Goal: Task Accomplishment & Management: Manage account settings

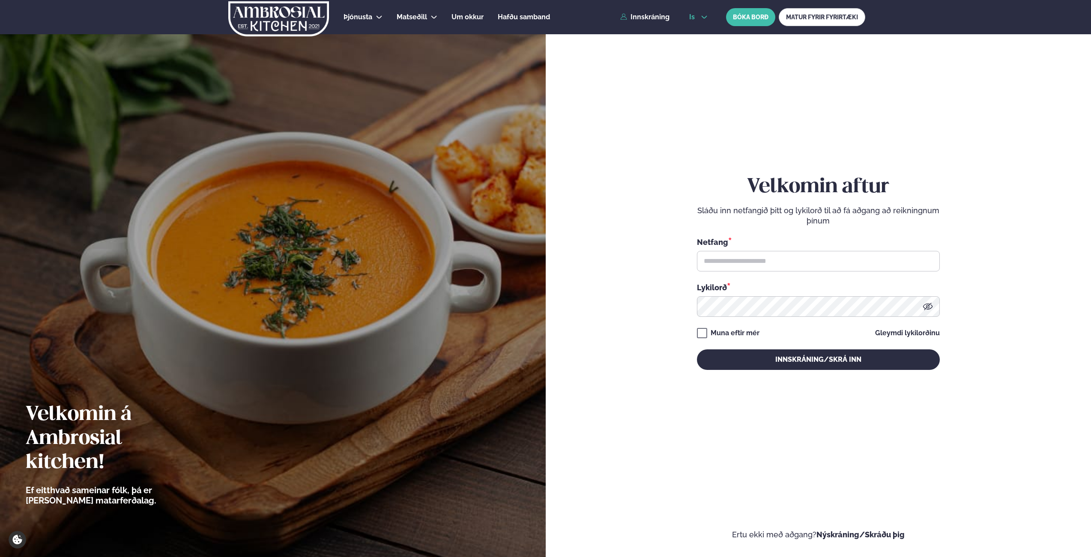
click at [700, 15] on button "is" at bounding box center [698, 17] width 32 height 7
click at [697, 34] on link "en" at bounding box center [698, 32] width 32 height 17
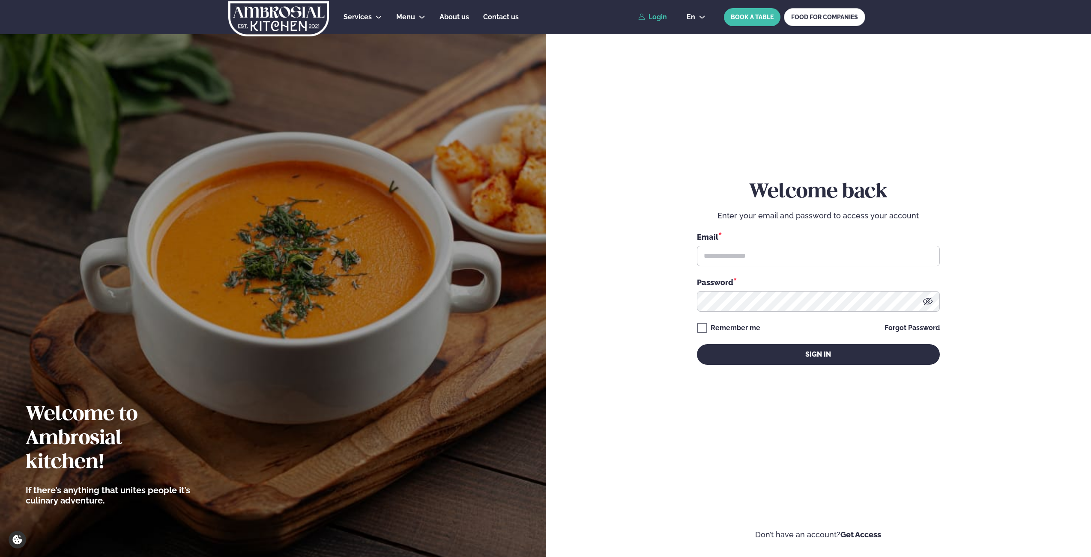
click at [655, 20] on link "Login" at bounding box center [652, 17] width 29 height 8
click at [656, 18] on link "Login" at bounding box center [652, 17] width 29 height 8
click at [595, 186] on form "Welcome back Enter your email and password to access your account Email * Passw…" at bounding box center [819, 281] width 494 height 518
click at [845, 15] on link "FOOD FOR COMPANIES" at bounding box center [824, 17] width 81 height 18
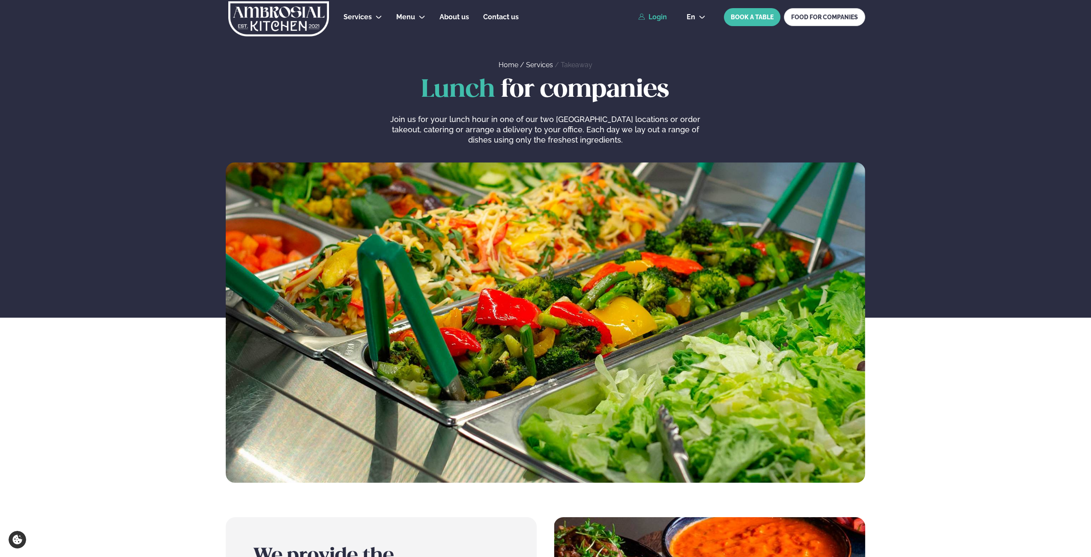
click at [650, 17] on link "Login" at bounding box center [652, 17] width 29 height 8
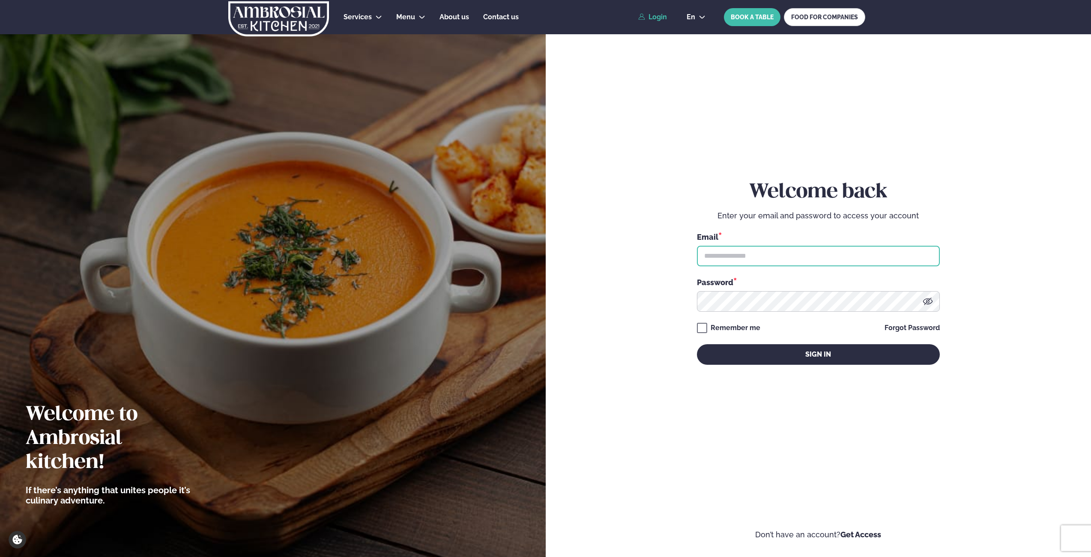
click at [791, 247] on input "text" at bounding box center [818, 256] width 243 height 21
type input "**********"
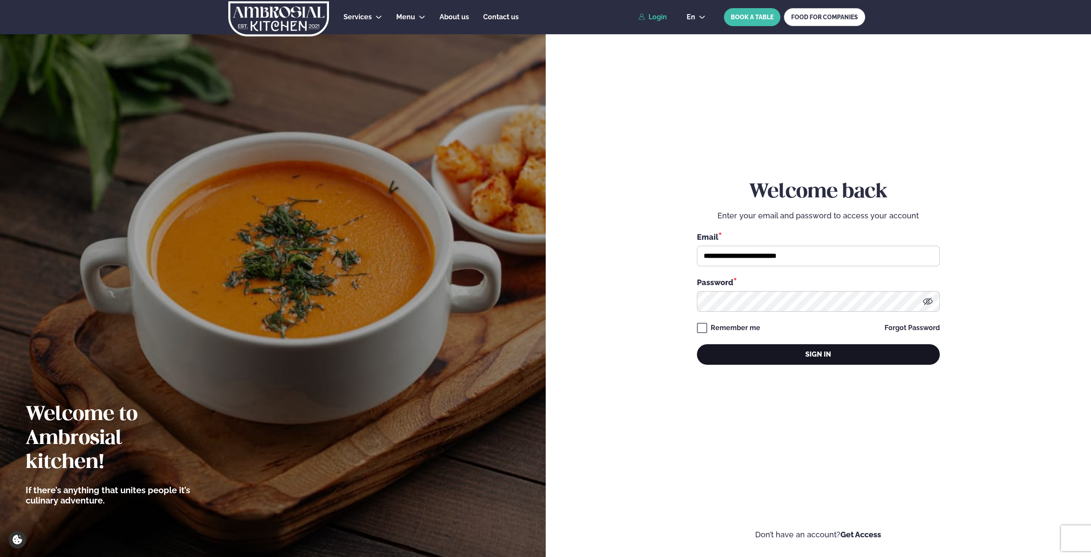
click at [747, 348] on button "Sign in" at bounding box center [818, 354] width 243 height 21
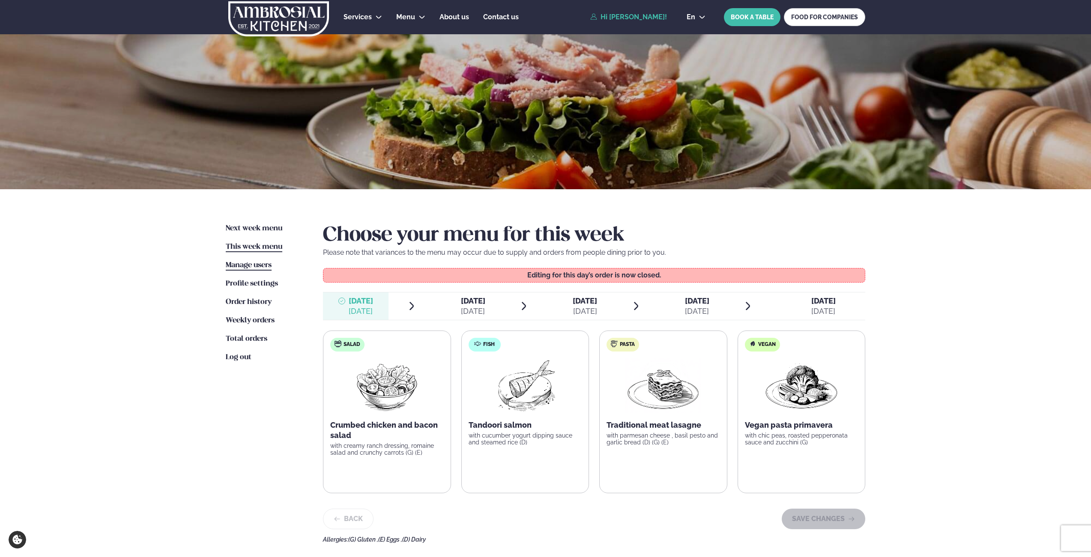
click at [245, 262] on span "Manage users" at bounding box center [249, 265] width 46 height 7
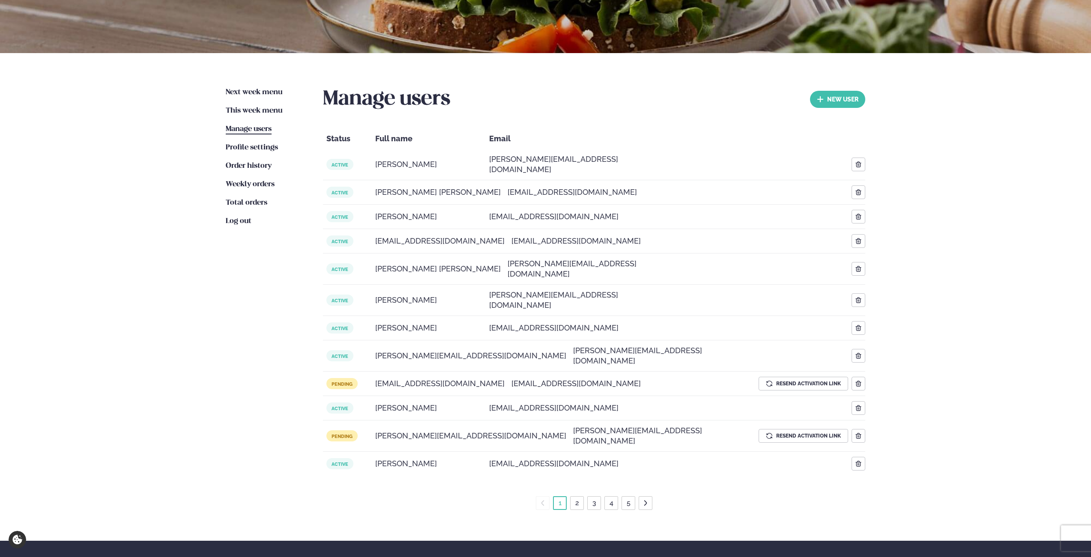
scroll to position [138, 0]
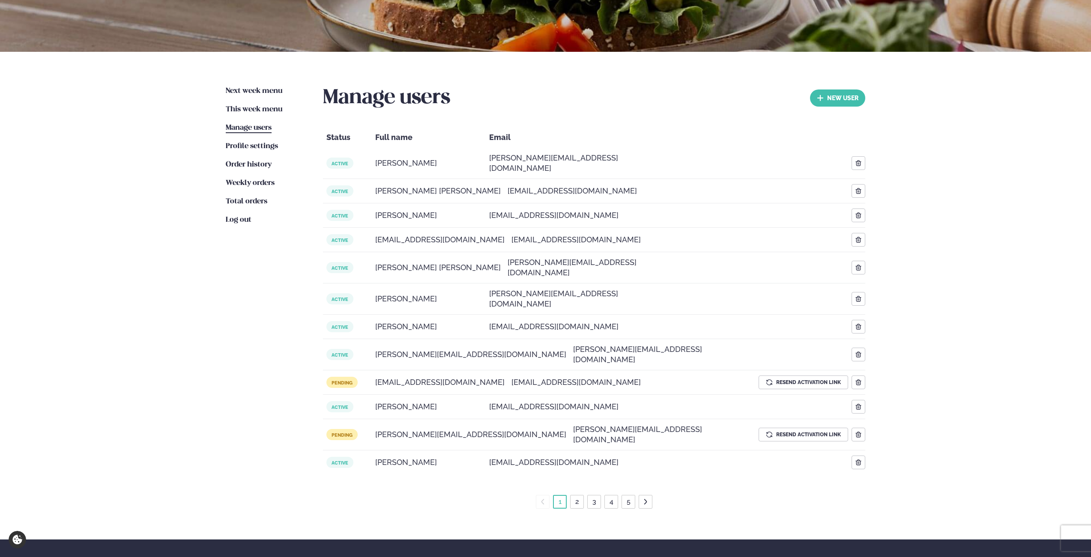
click at [578, 495] on link "2" at bounding box center [577, 502] width 7 height 14
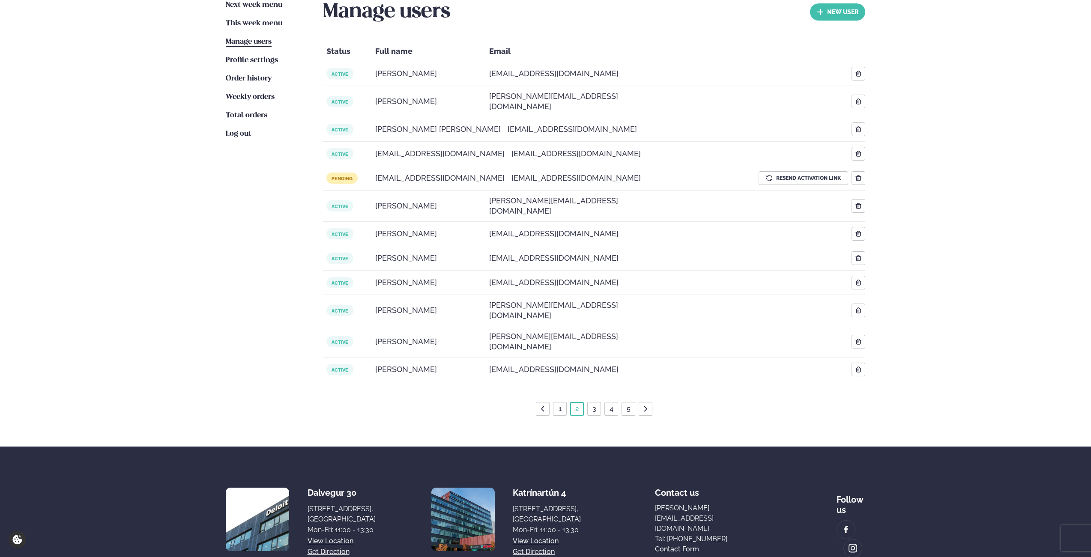
scroll to position [222, 0]
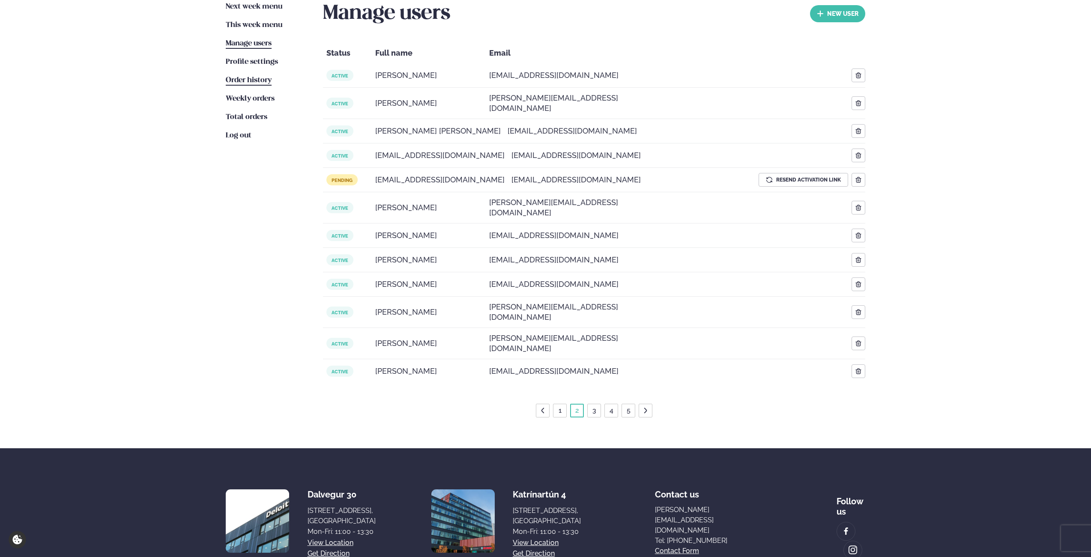
click at [245, 81] on span "Order history" at bounding box center [249, 80] width 46 height 7
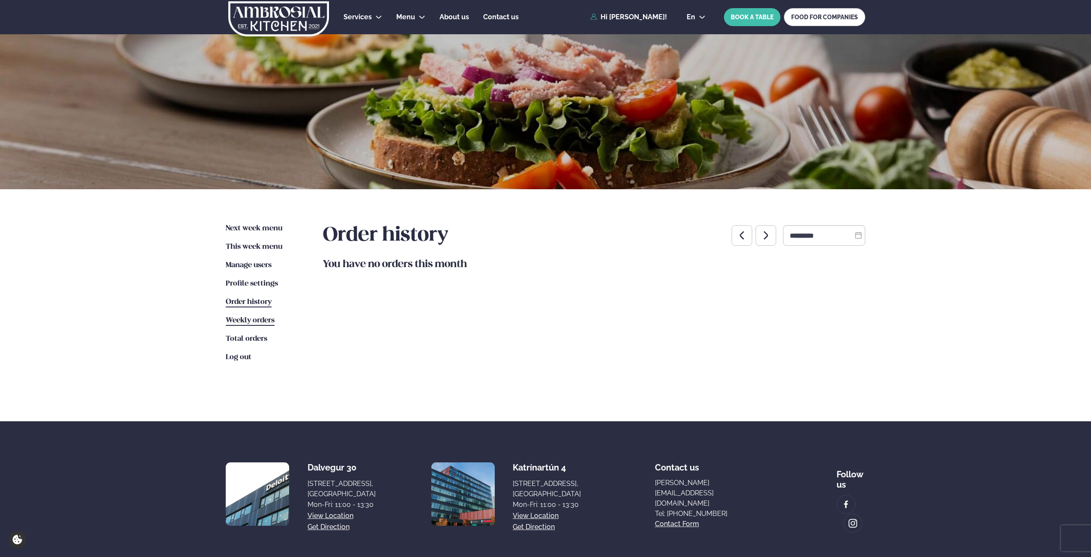
click at [257, 326] on link "Weekly orders Weekly orders" at bounding box center [250, 321] width 49 height 10
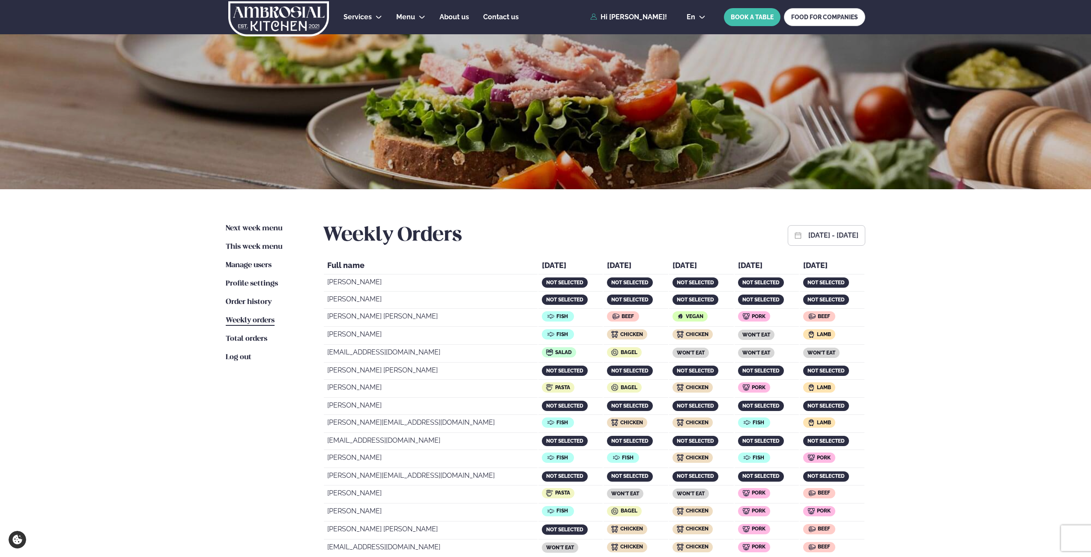
scroll to position [2, 0]
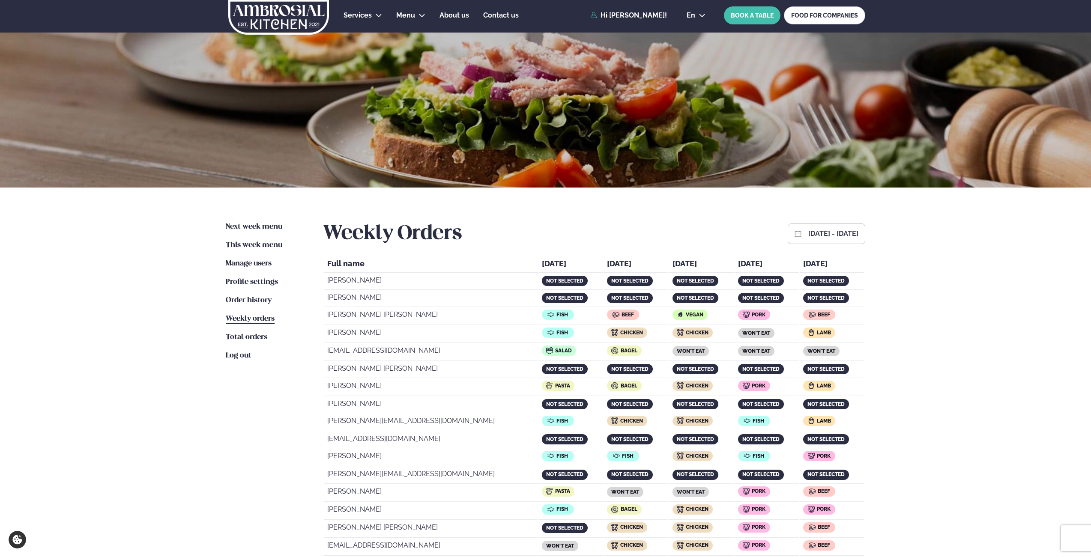
click at [808, 236] on button "[DATE] - [DATE]" at bounding box center [833, 233] width 50 height 7
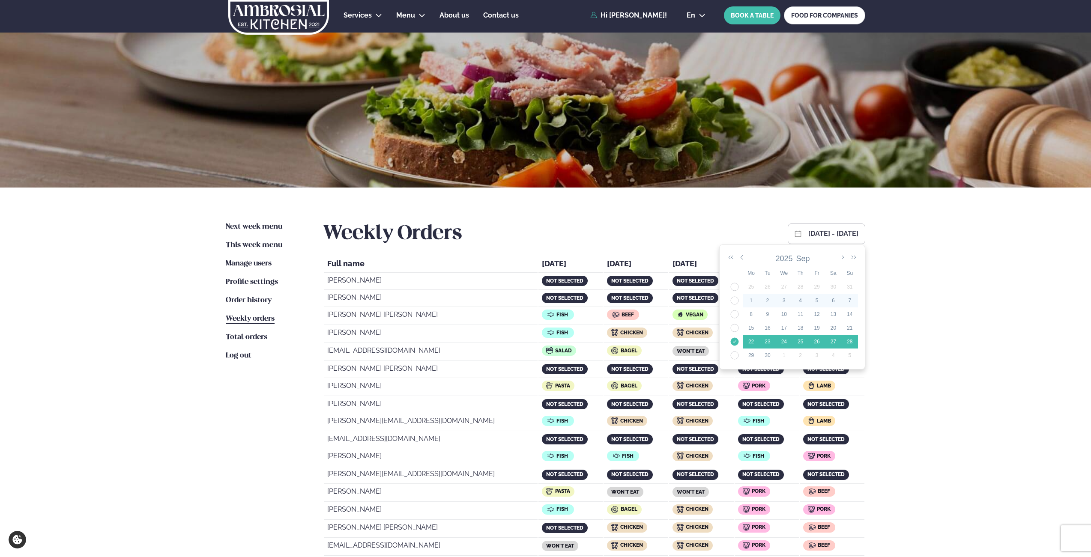
click at [738, 302] on td "36" at bounding box center [735, 301] width 16 height 14
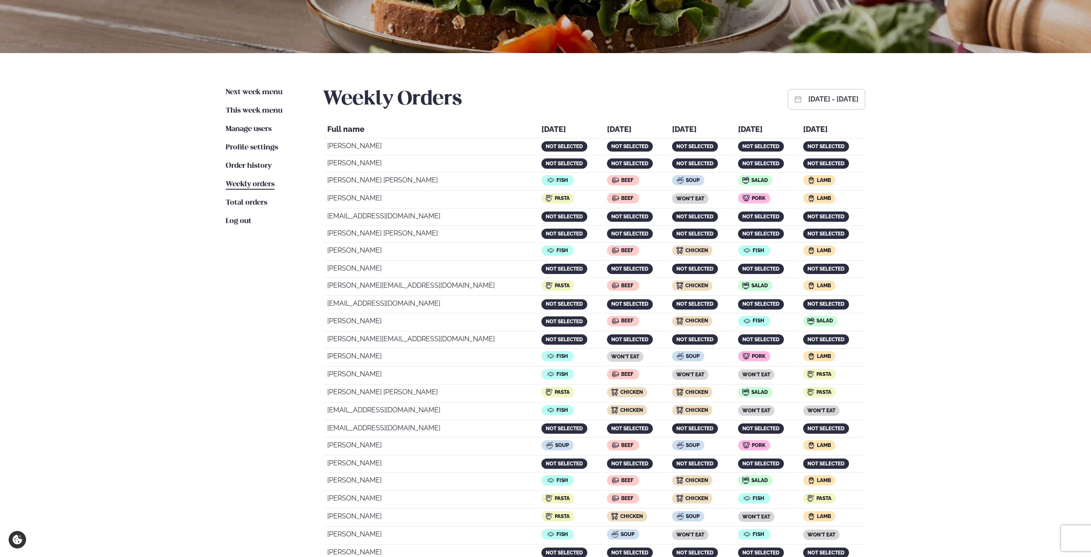
scroll to position [0, 0]
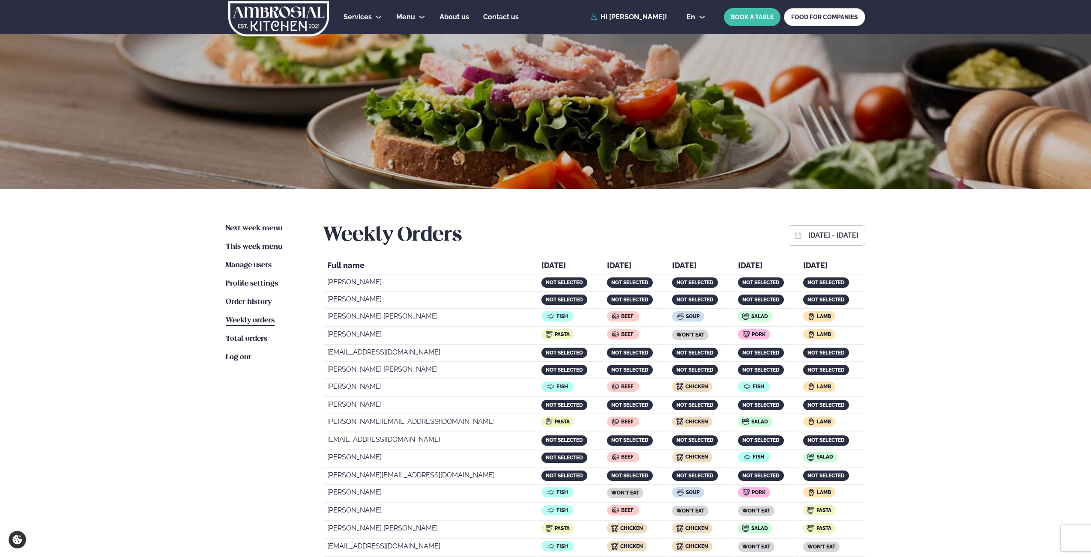
click at [808, 239] on div "[DATE] - [DATE]" at bounding box center [833, 236] width 50 height 8
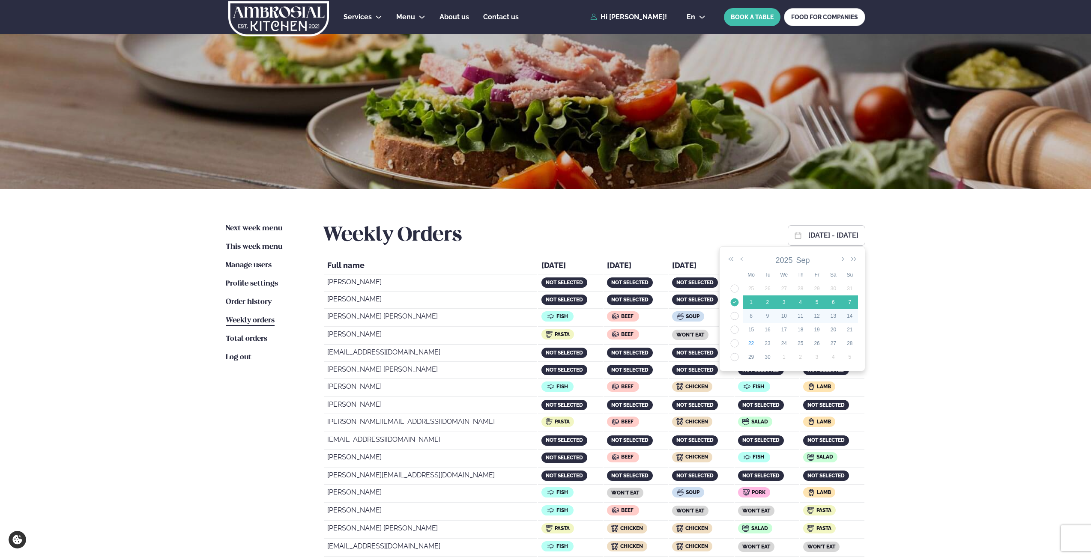
click at [736, 317] on td "37" at bounding box center [735, 316] width 16 height 14
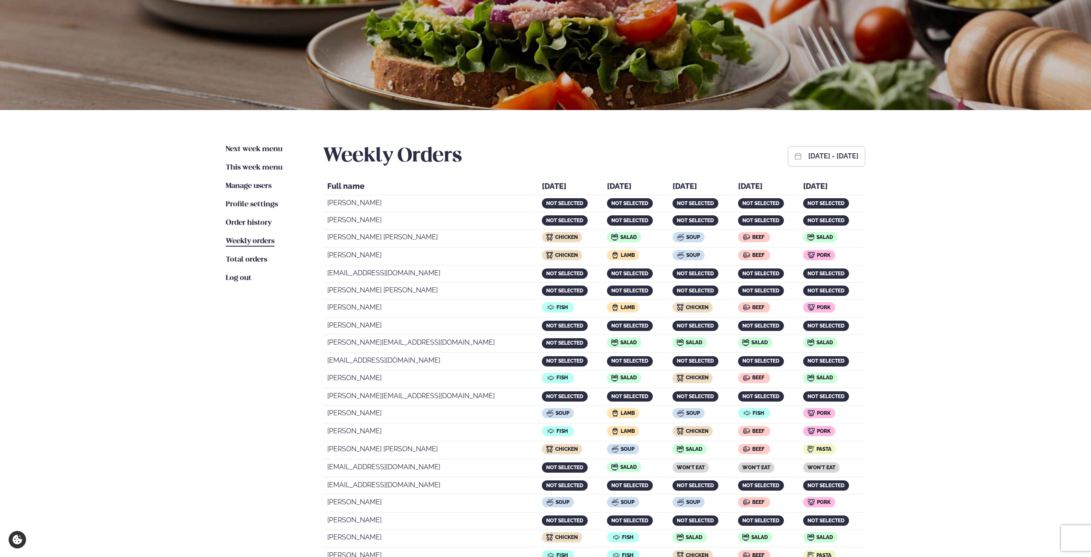
scroll to position [9, 0]
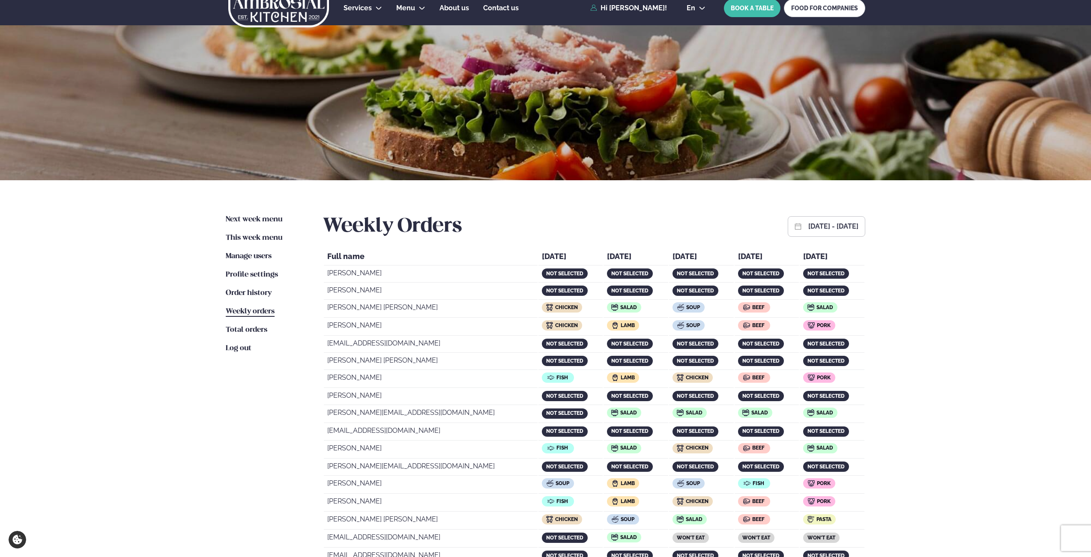
click at [788, 220] on div "[DATE] - [DATE]" at bounding box center [827, 226] width 78 height 21
click at [808, 224] on button "[DATE] - [DATE]" at bounding box center [833, 226] width 50 height 7
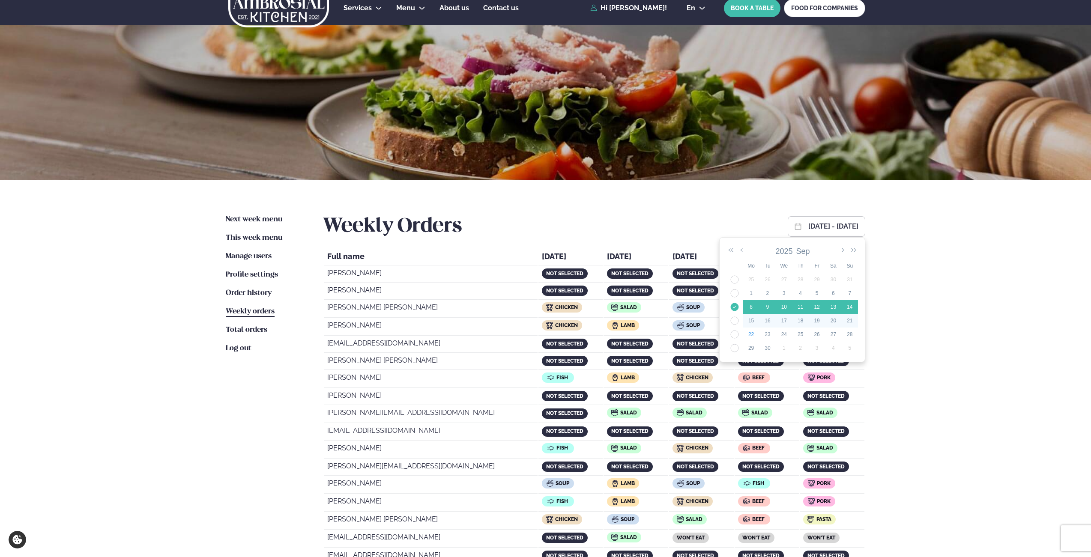
click at [740, 319] on td "38" at bounding box center [735, 321] width 16 height 14
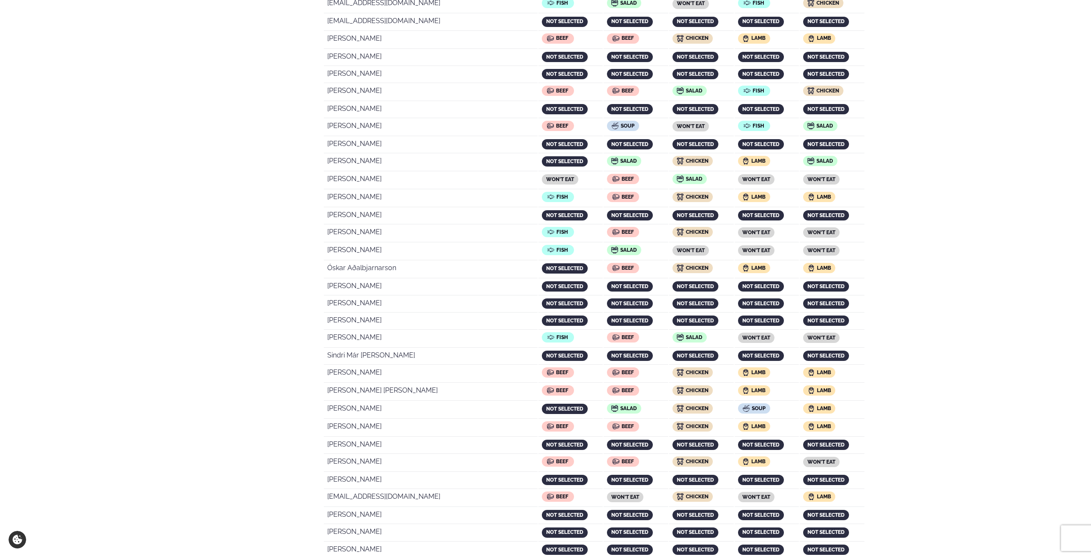
scroll to position [829, 0]
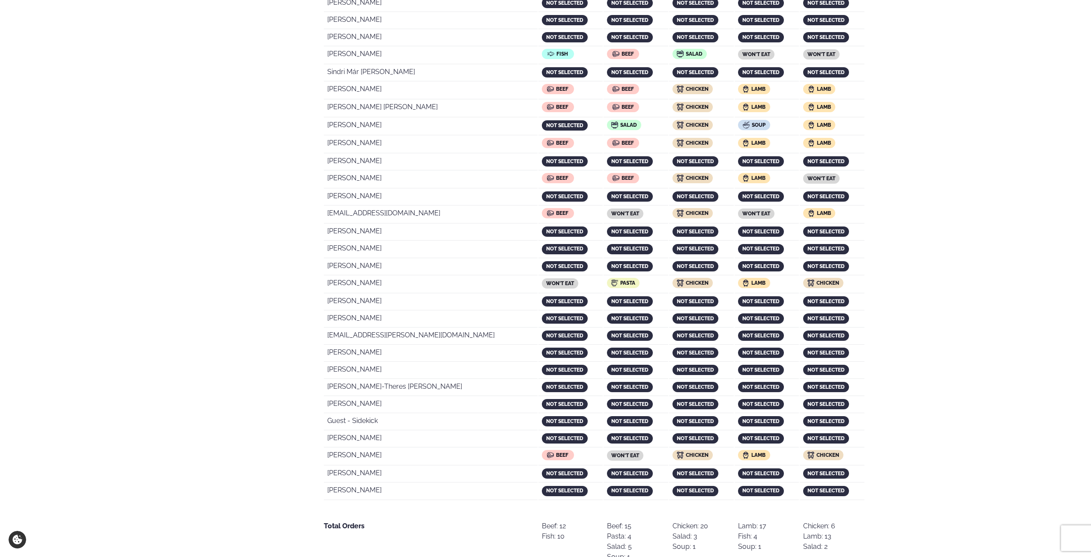
click at [362, 268] on td "[PERSON_NAME]" at bounding box center [431, 267] width 214 height 16
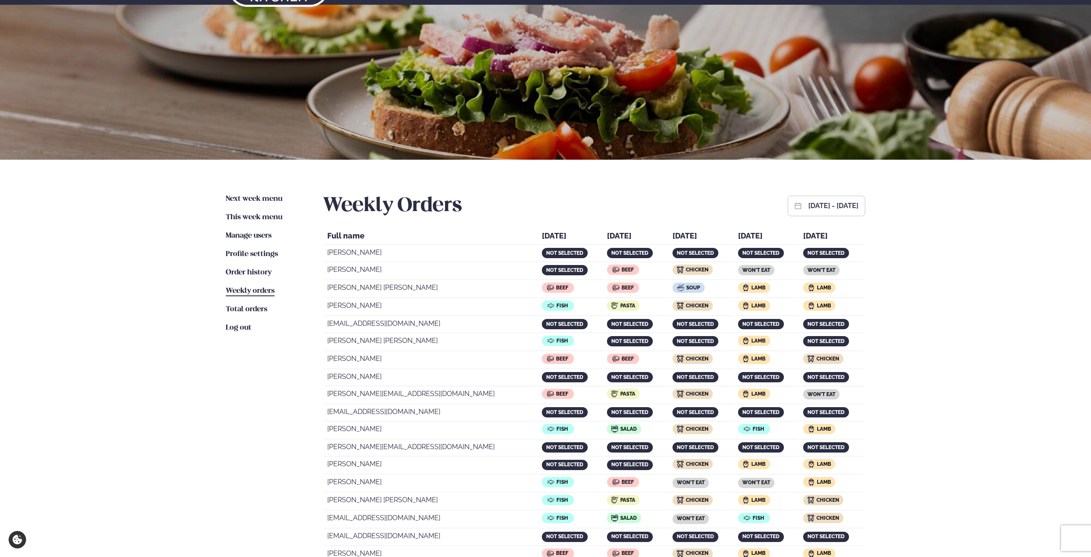
scroll to position [0, 0]
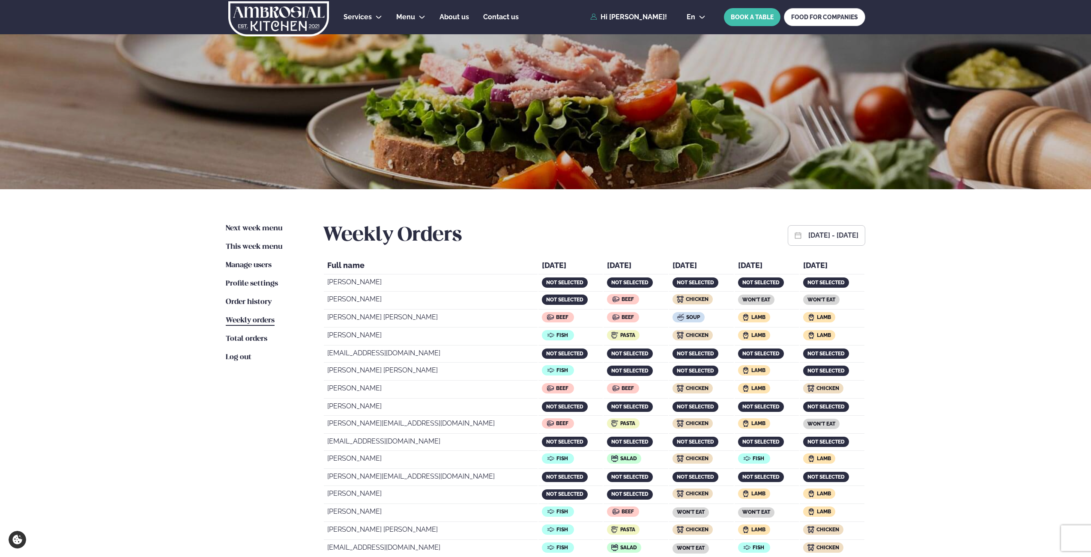
click at [808, 235] on button "[DATE] - [DATE]" at bounding box center [833, 235] width 50 height 7
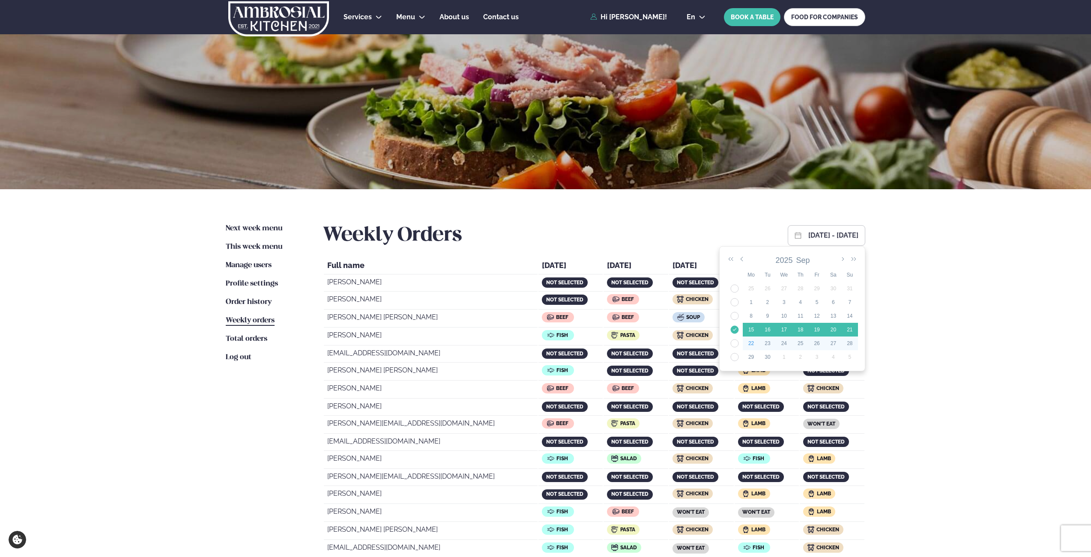
click at [734, 345] on td "39" at bounding box center [735, 344] width 16 height 14
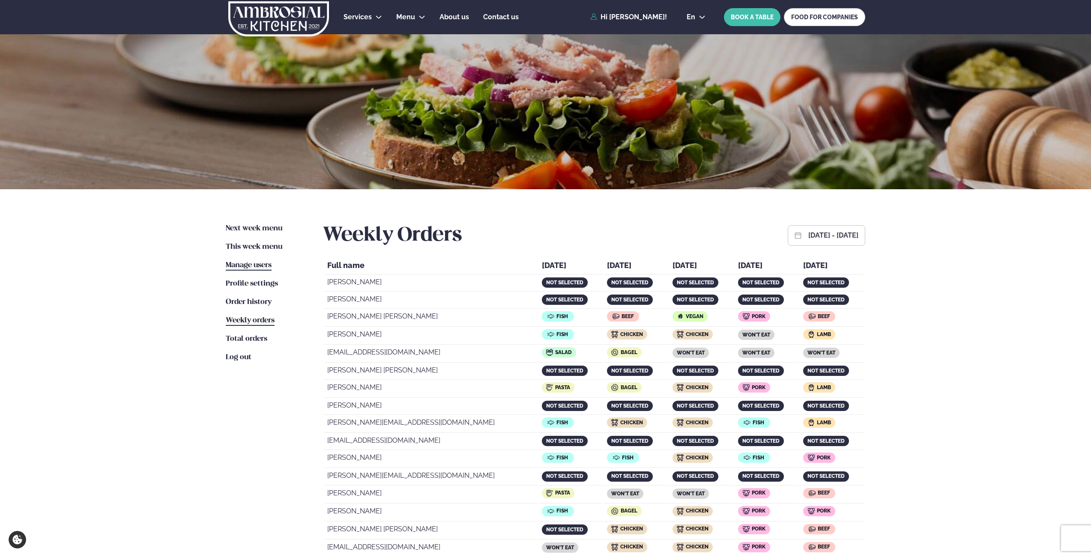
click at [254, 262] on span "Manage users" at bounding box center [249, 265] width 46 height 7
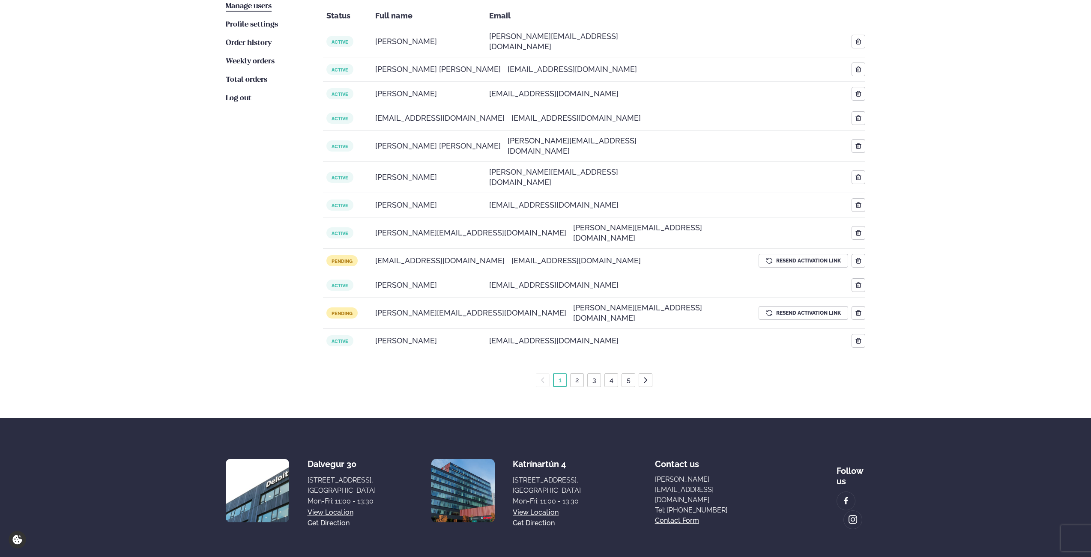
click at [579, 374] on link "2" at bounding box center [577, 381] width 7 height 14
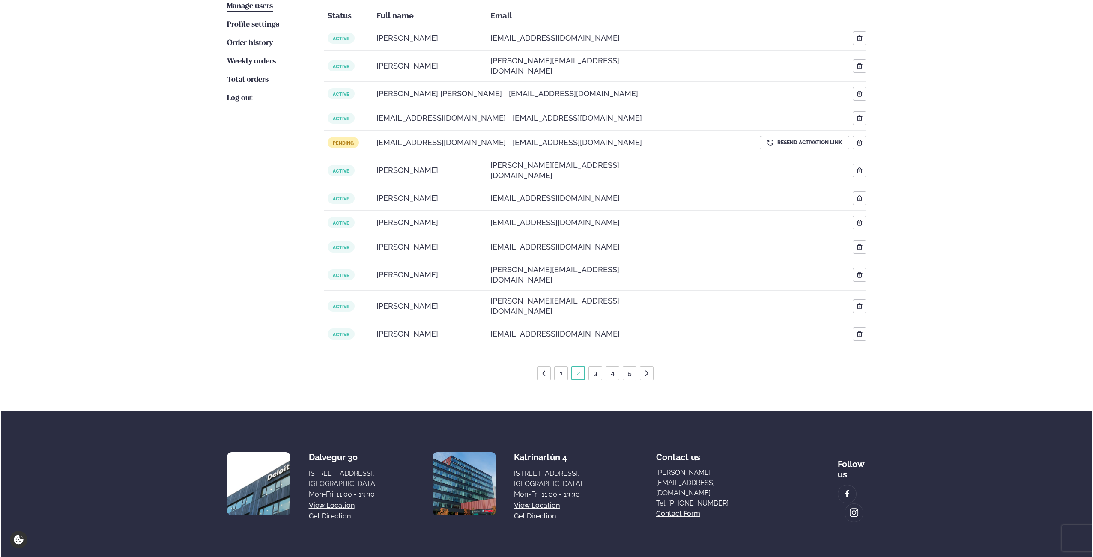
scroll to position [224, 0]
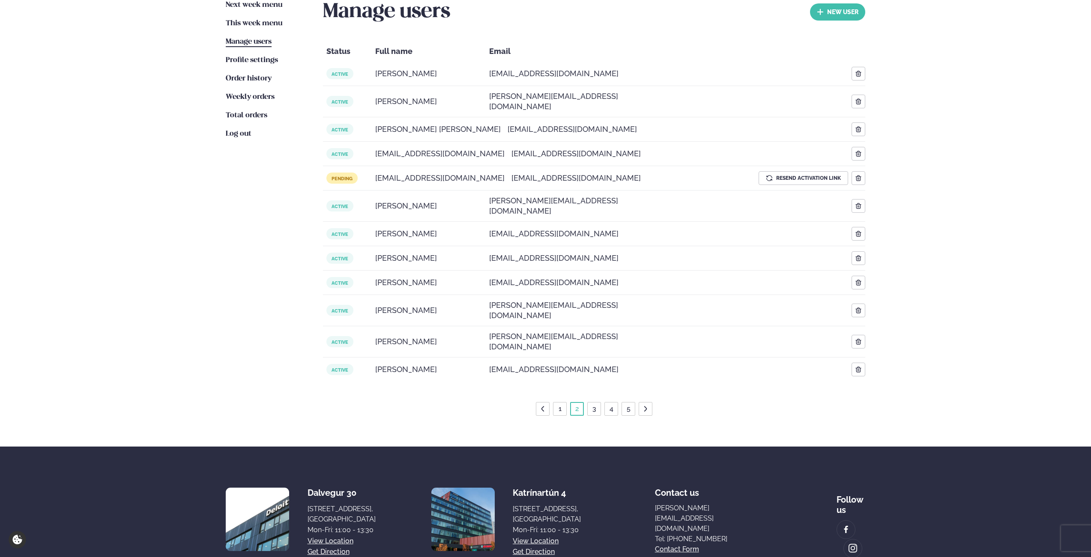
click at [591, 402] on link "3" at bounding box center [594, 409] width 7 height 14
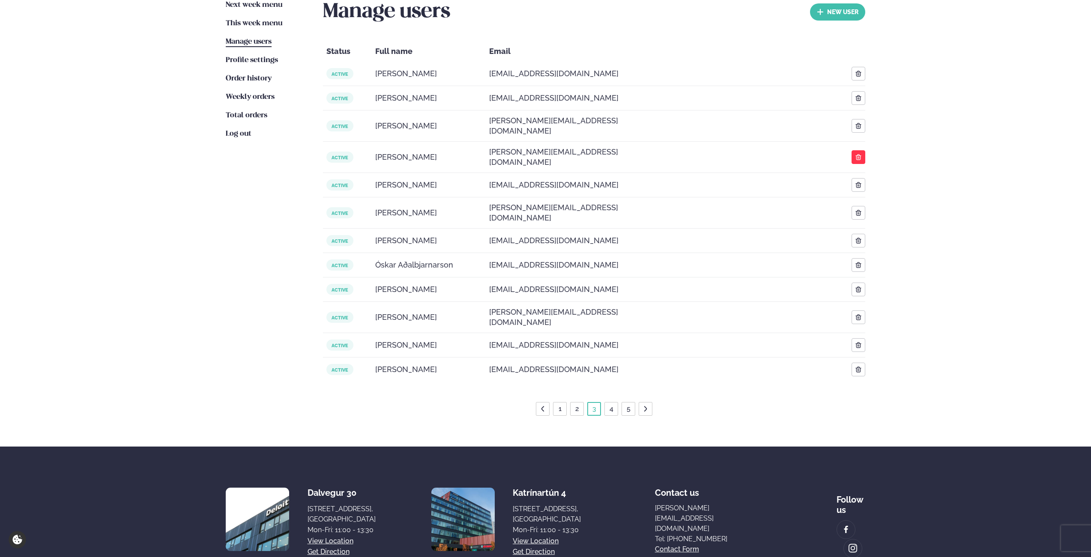
click at [862, 150] on button "button" at bounding box center [859, 157] width 14 height 14
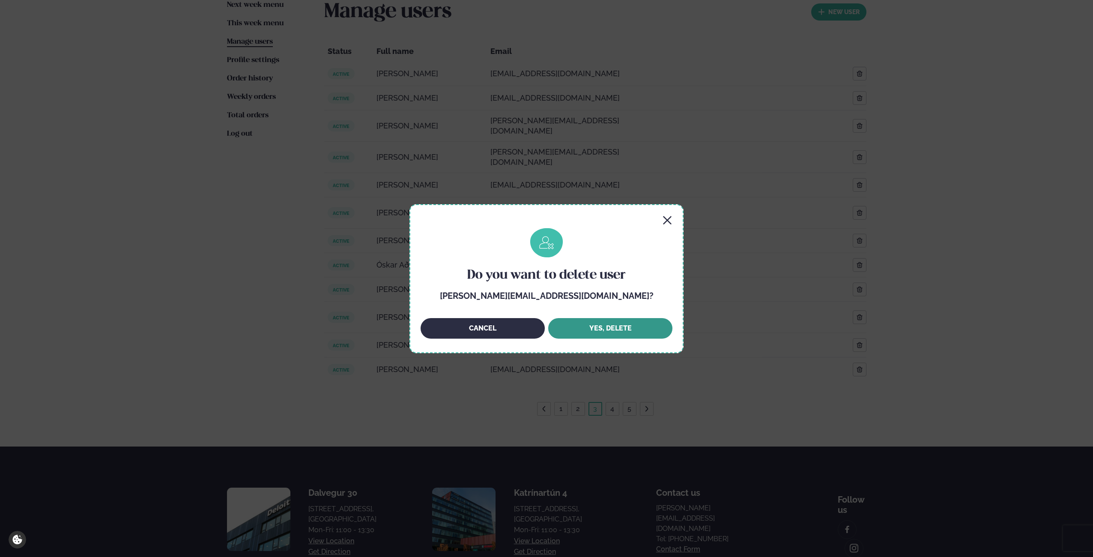
click at [591, 333] on button "Yes, DELETE" at bounding box center [610, 328] width 124 height 21
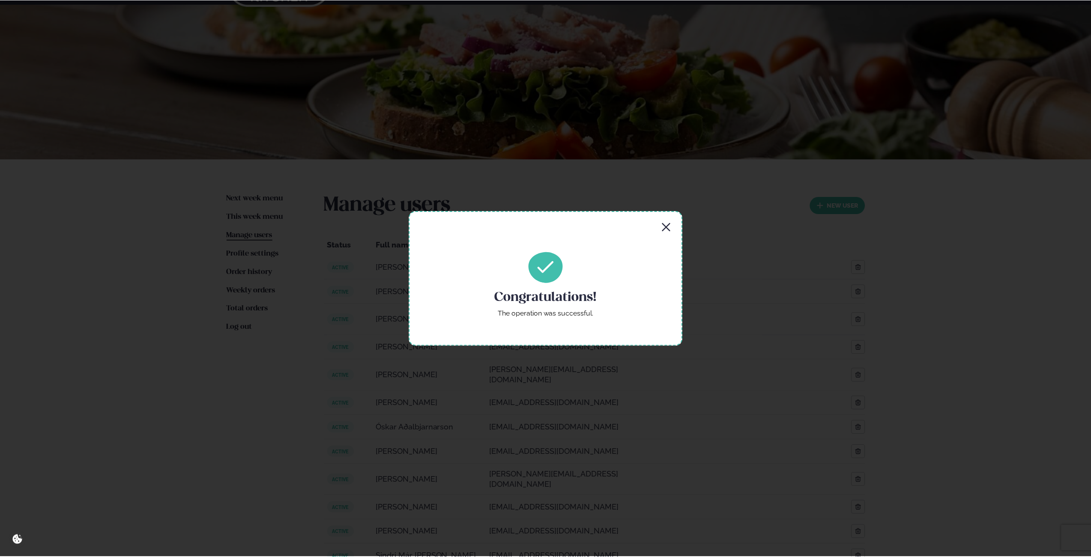
scroll to position [0, 0]
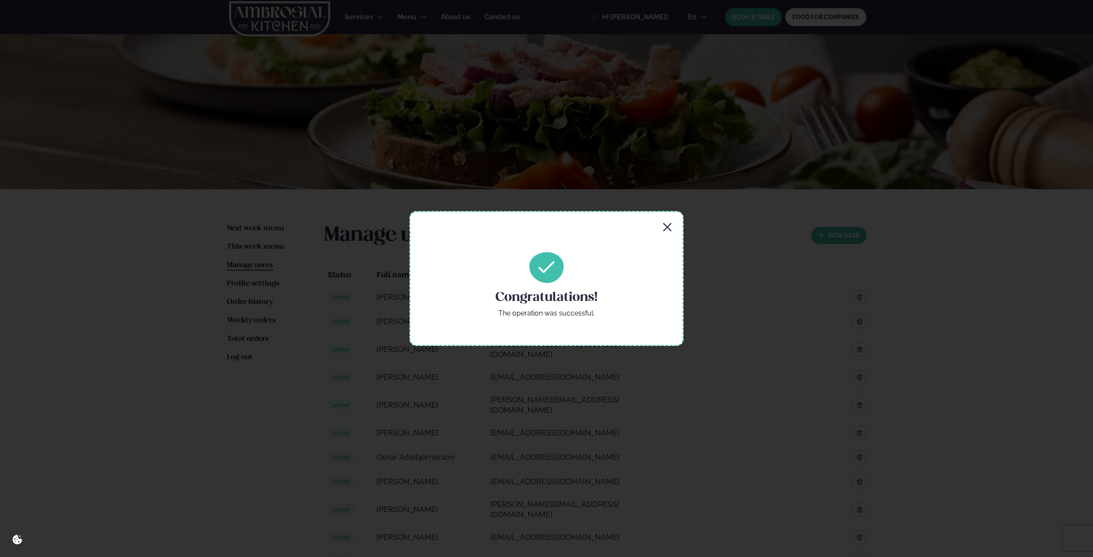
click at [667, 228] on icon "button" at bounding box center [667, 227] width 8 height 8
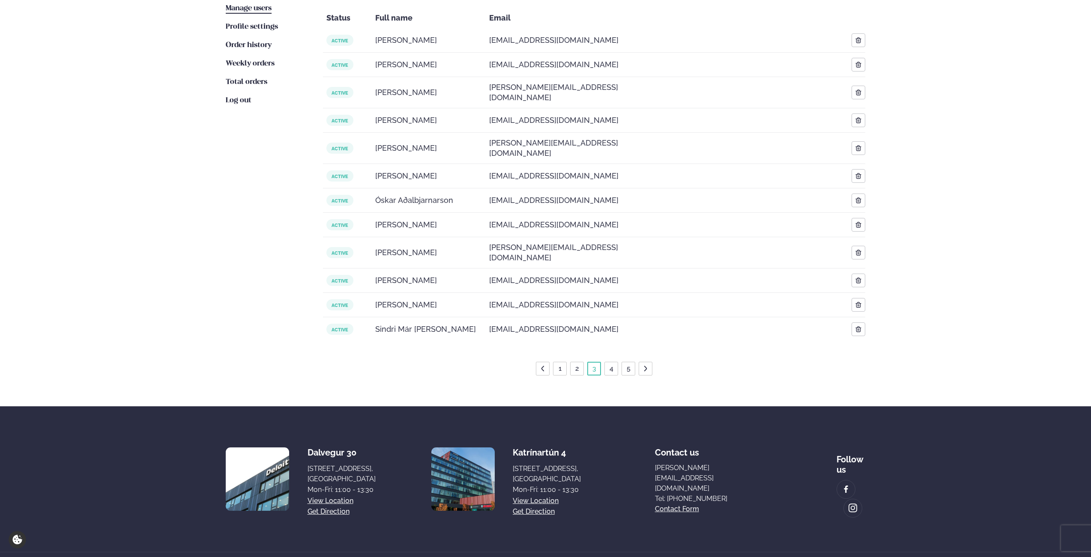
scroll to position [259, 0]
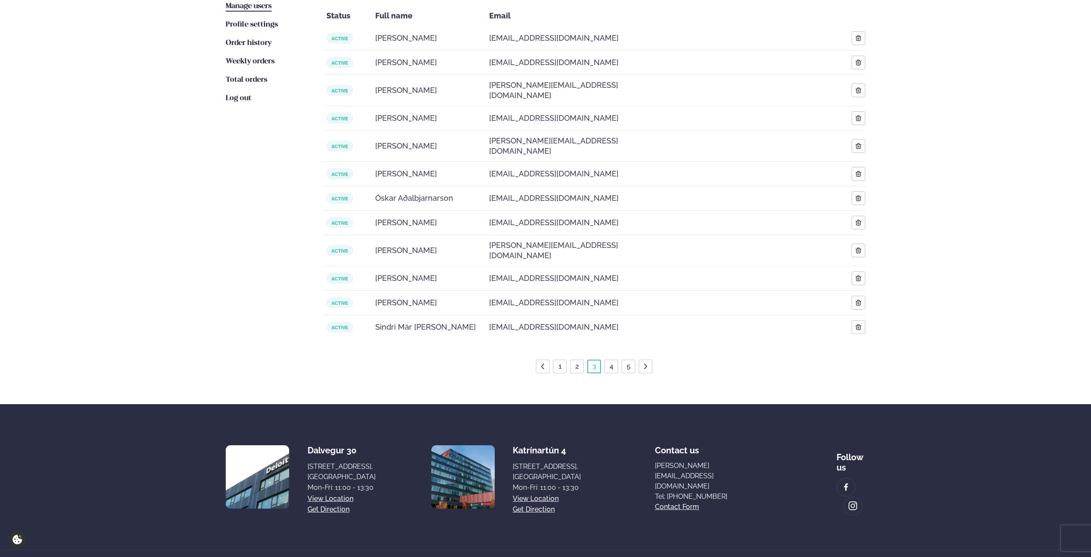
click at [608, 360] on link "4" at bounding box center [611, 367] width 7 height 14
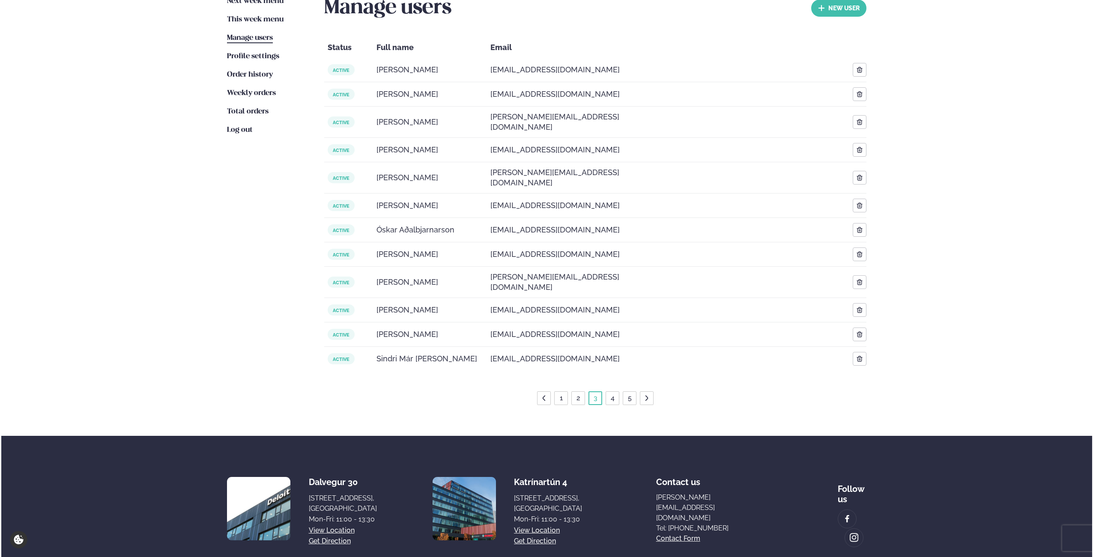
scroll to position [224, 0]
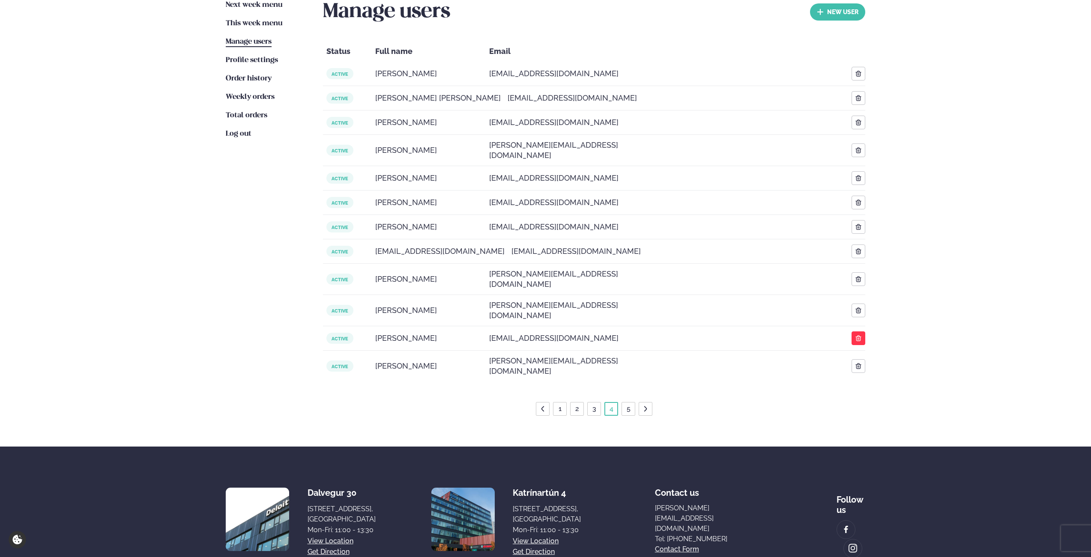
click at [857, 335] on icon "button" at bounding box center [859, 338] width 6 height 6
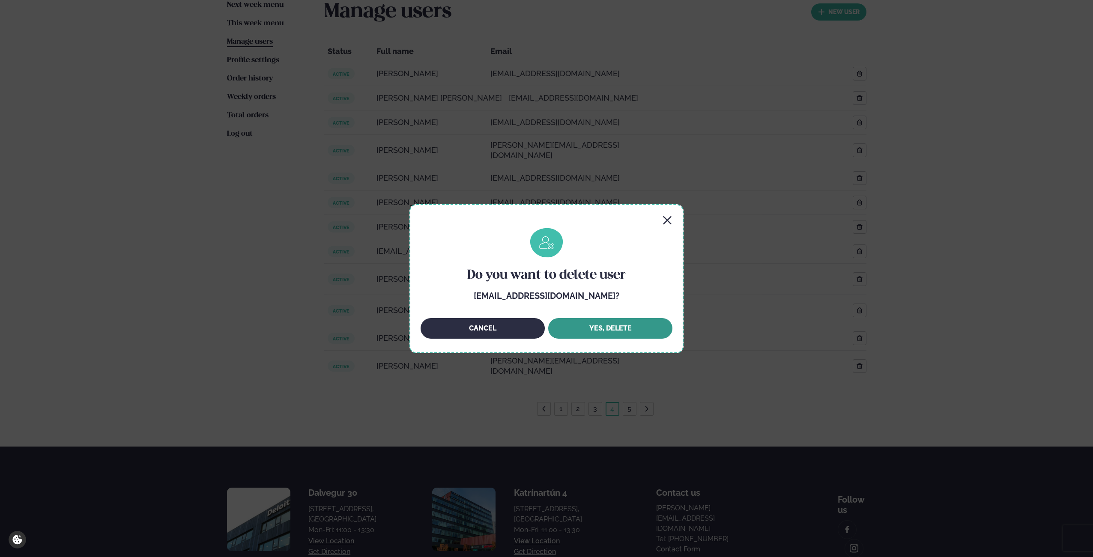
click at [608, 325] on button "Yes, DELETE" at bounding box center [610, 328] width 124 height 21
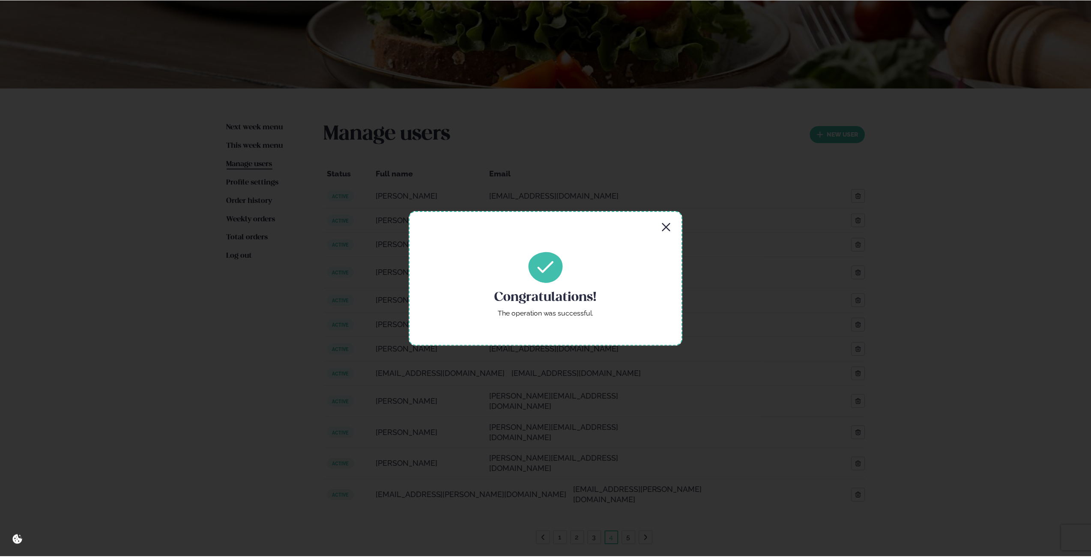
scroll to position [0, 0]
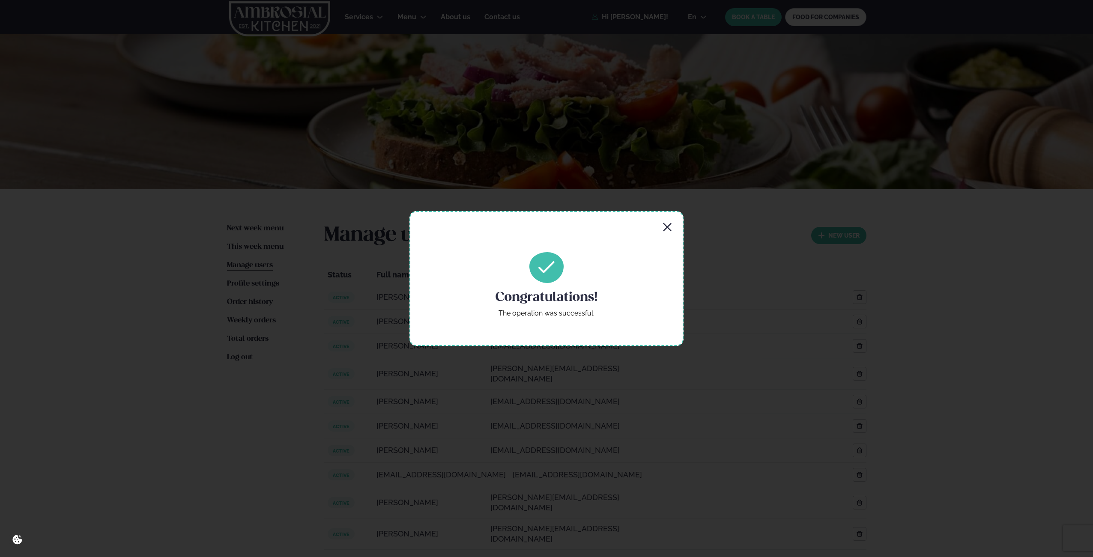
click at [671, 227] on icon "button" at bounding box center [667, 227] width 10 height 10
